Goal: Task Accomplishment & Management: Manage account settings

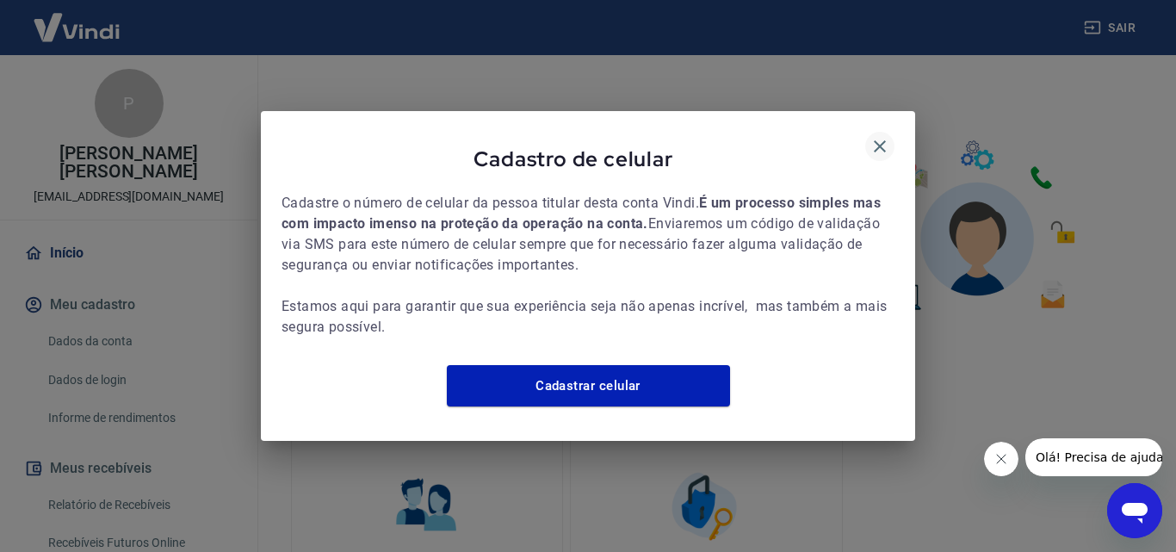
click at [877, 140] on icon "button" at bounding box center [880, 146] width 12 height 12
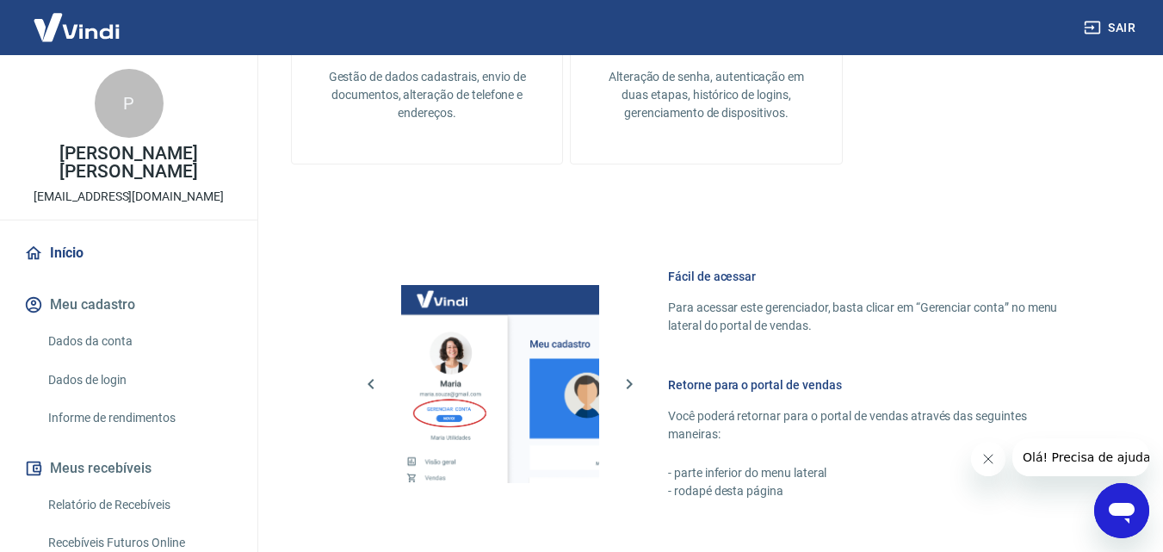
scroll to position [861, 0]
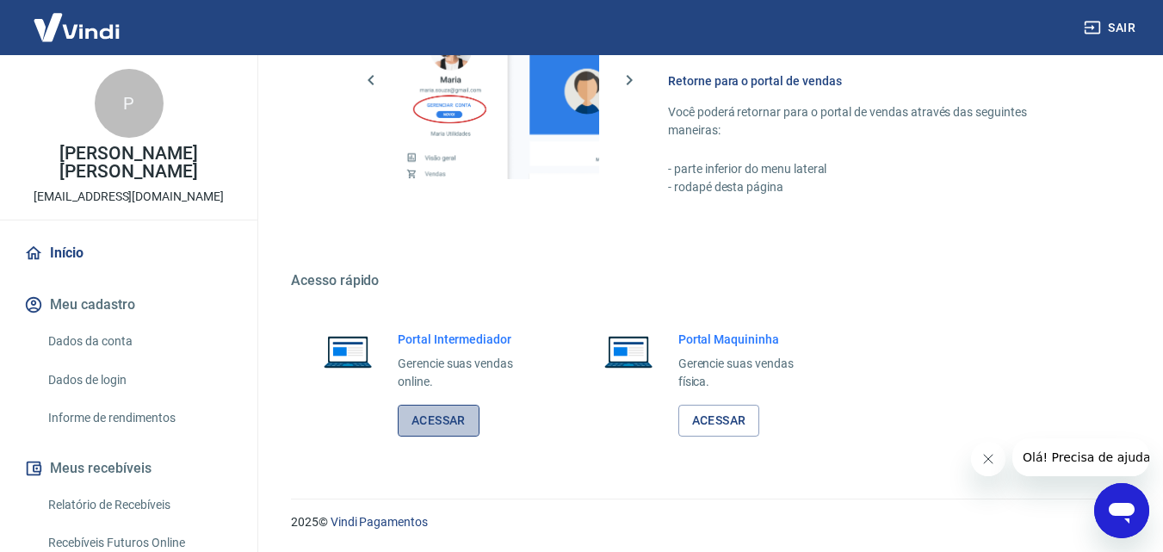
click at [439, 417] on link "Acessar" at bounding box center [439, 421] width 82 height 32
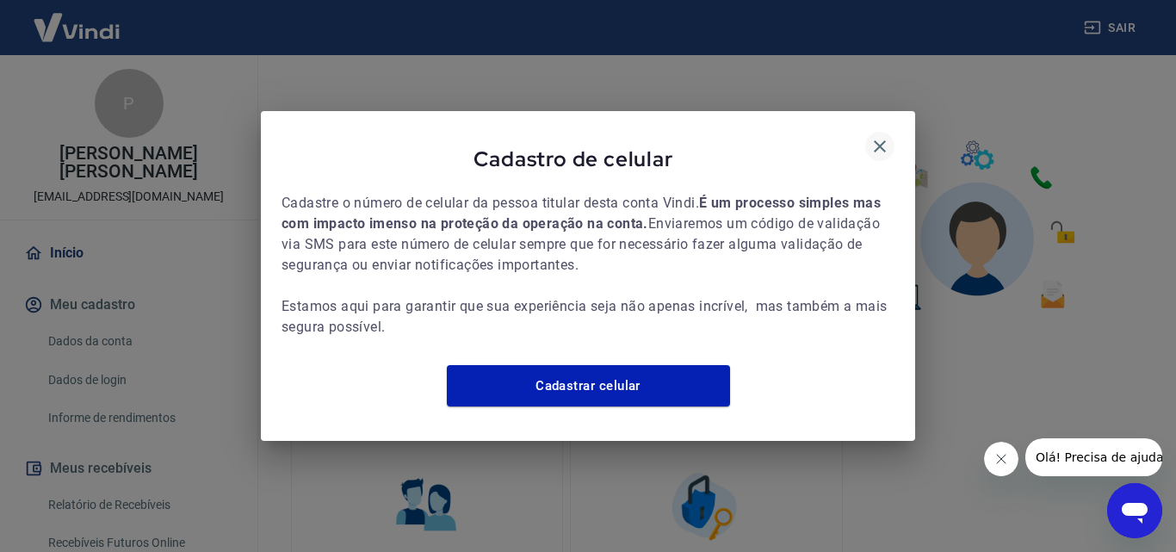
click at [885, 137] on icon "button" at bounding box center [879, 146] width 21 height 21
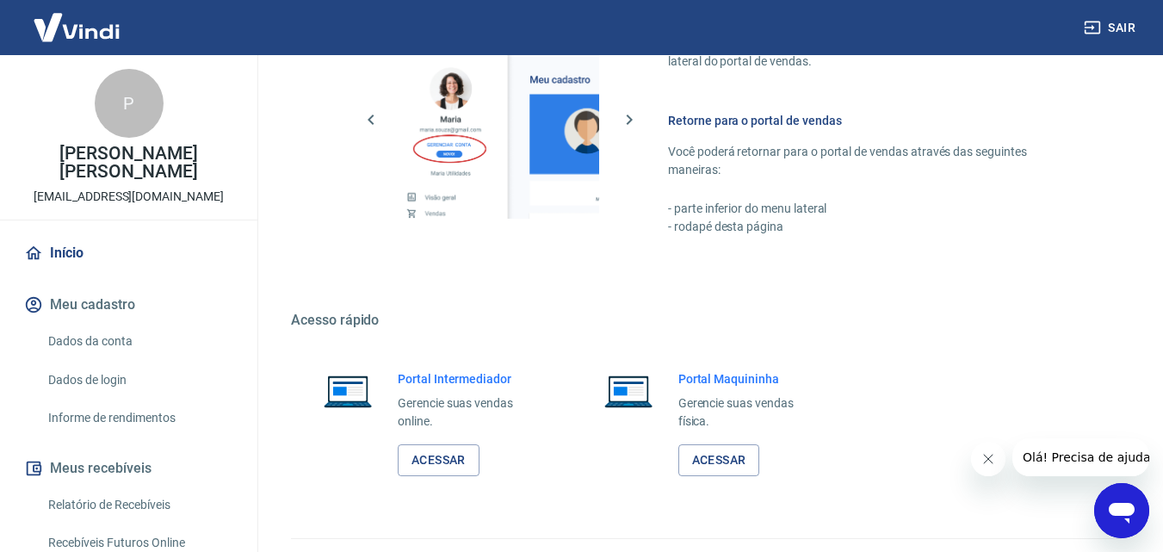
scroll to position [861, 0]
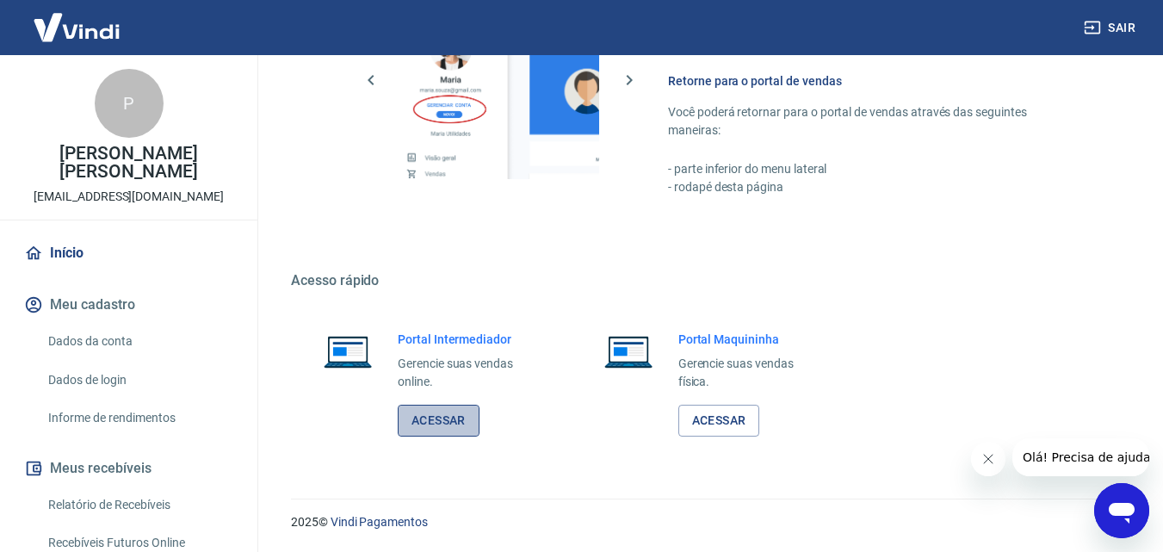
click at [448, 421] on link "Acessar" at bounding box center [439, 421] width 82 height 32
